Goal: Task Accomplishment & Management: Manage account settings

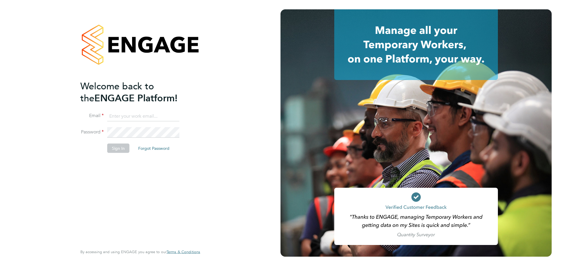
click at [134, 118] on input at bounding box center [143, 116] width 72 height 11
type input "najeeb.khan@vistry.co.uk"
click at [125, 145] on button "Sign In" at bounding box center [118, 148] width 22 height 9
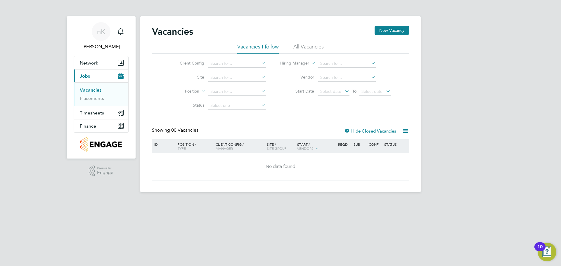
click at [250, 43] on li "Vacancies I follow" at bounding box center [258, 48] width 42 height 11
click at [306, 46] on li "All Vacancies" at bounding box center [309, 48] width 30 height 11
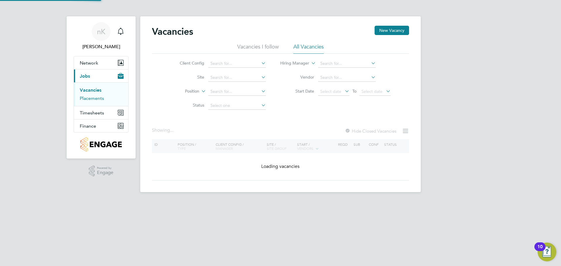
click at [94, 99] on link "Placements" at bounding box center [92, 99] width 24 height 6
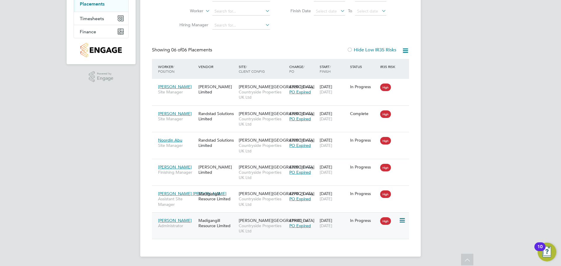
click at [180, 225] on span "Administrator" at bounding box center [176, 225] width 37 height 5
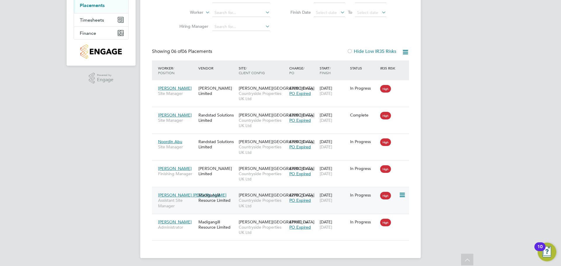
scroll to position [94, 0]
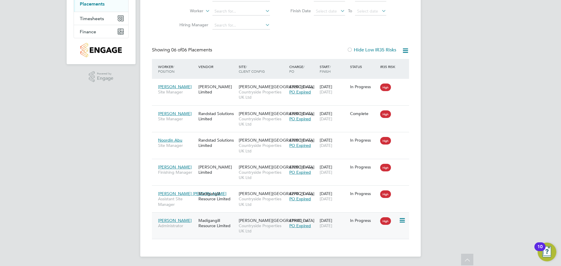
click at [190, 227] on span "Administrator" at bounding box center [176, 225] width 37 height 5
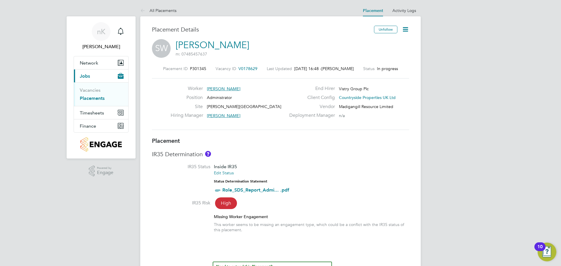
click at [403, 30] on icon at bounding box center [405, 29] width 7 height 7
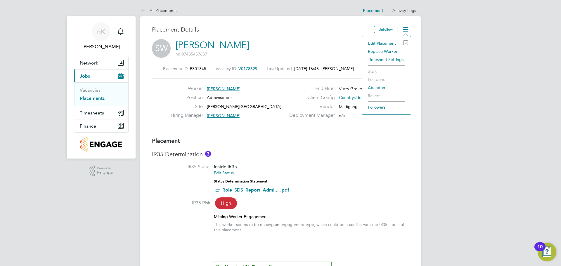
click at [386, 44] on li "Edit Placement e" at bounding box center [386, 43] width 43 height 8
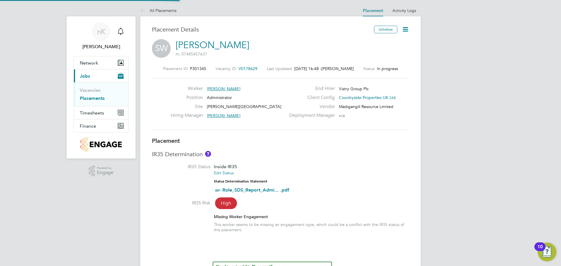
type input "[PERSON_NAME]"
type input "[DATE]"
type input "07:00"
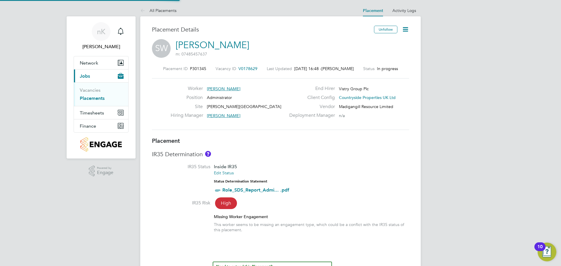
type input "16:00"
type input "120680"
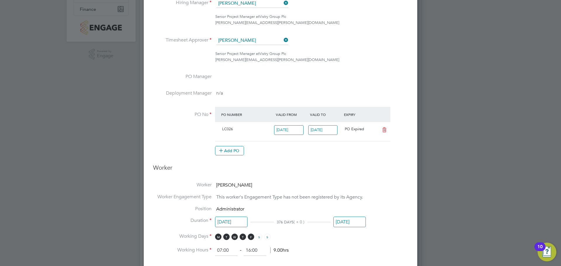
click at [330, 128] on input "19 Sep 2025" at bounding box center [323, 130] width 30 height 10
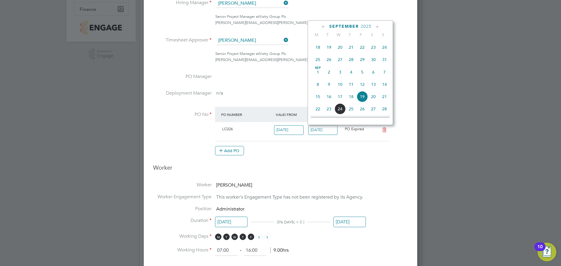
click at [360, 78] on span "5" at bounding box center [362, 72] width 11 height 11
type input "[DATE]"
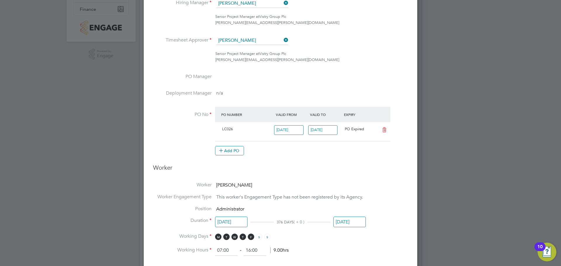
click at [313, 171] on h3 "Worker" at bounding box center [280, 170] width 255 height 12
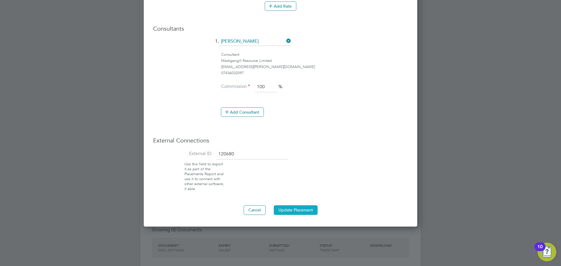
click at [300, 207] on button "Update Placement" at bounding box center [296, 210] width 44 height 9
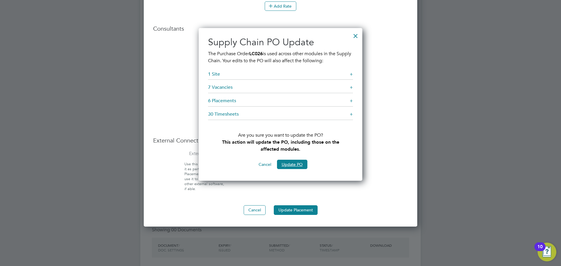
click at [291, 163] on button "Update PO" at bounding box center [292, 164] width 30 height 9
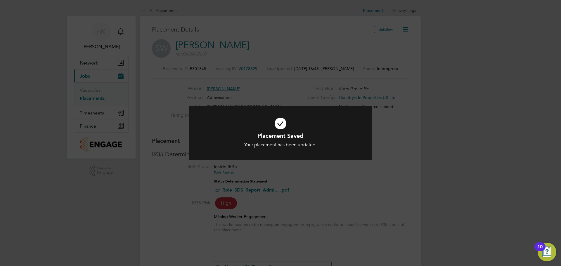
click at [493, 62] on div "Placement Saved Your placement has been updated. Cancel Okay" at bounding box center [280, 133] width 561 height 266
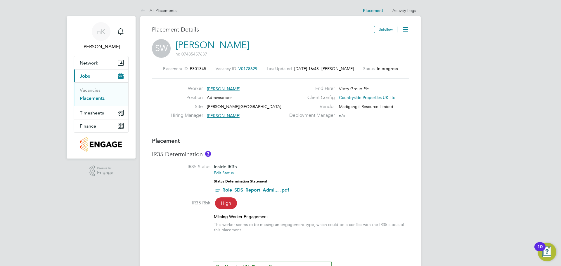
click at [143, 11] on icon at bounding box center [143, 10] width 7 height 7
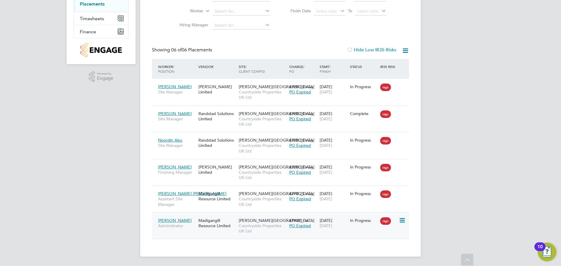
click at [317, 225] on div "PO Expired" at bounding box center [302, 225] width 27 height 5
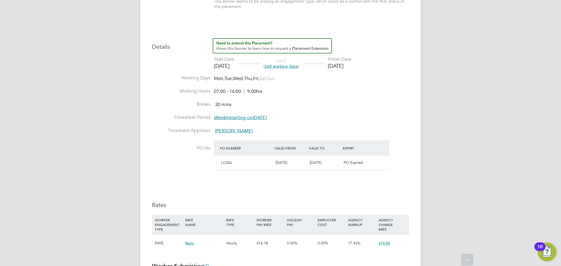
scroll to position [234, 0]
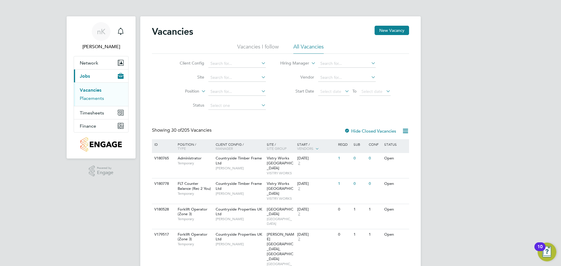
click at [89, 98] on link "Placements" at bounding box center [92, 99] width 24 height 6
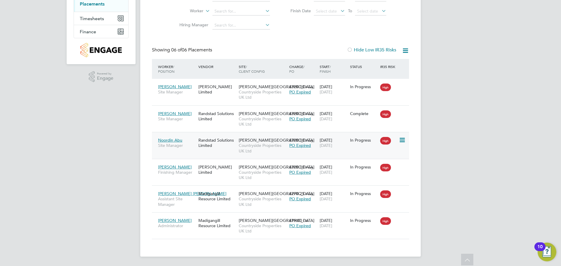
click at [177, 146] on span "Site Manager" at bounding box center [176, 145] width 37 height 5
